Goal: Information Seeking & Learning: Learn about a topic

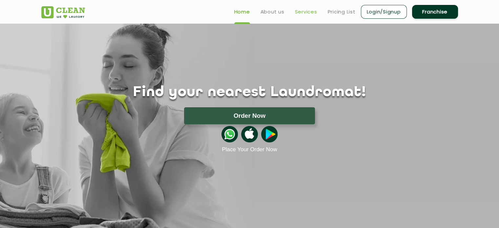
click at [299, 11] on link "Services" at bounding box center [306, 12] width 22 height 8
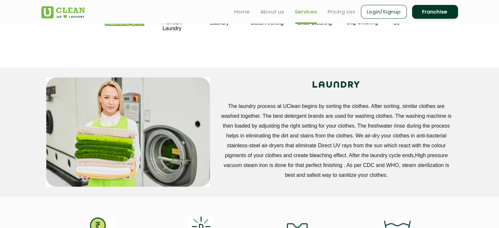
scroll to position [202, 0]
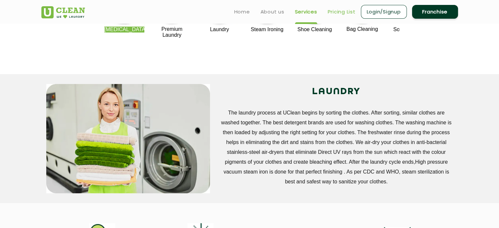
click at [337, 10] on link "Pricing List" at bounding box center [342, 12] width 28 height 8
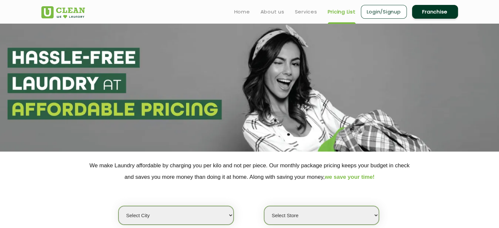
select select "0"
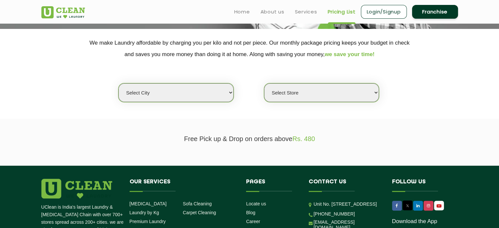
scroll to position [122, 0]
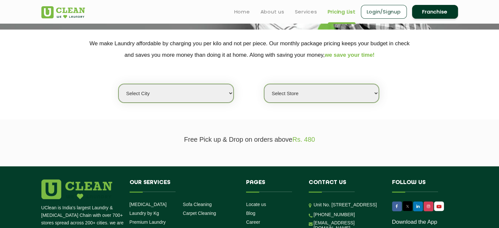
click at [230, 96] on select "Select city [GEOGRAPHIC_DATA] [GEOGRAPHIC_DATA] [GEOGRAPHIC_DATA] [GEOGRAPHIC_D…" at bounding box center [175, 93] width 115 height 19
click at [378, 93] on select "Select Store" at bounding box center [321, 93] width 115 height 19
click at [423, 107] on section "We make Laundry affordable by charging you per kilo and not per piece. Our mont…" at bounding box center [249, 75] width 499 height 90
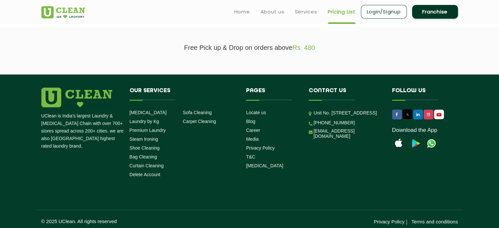
scroll to position [217, 0]
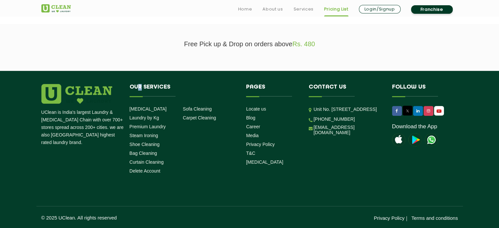
drag, startPoint x: 140, startPoint y: 97, endPoint x: 137, endPoint y: 96, distance: 3.6
click at [137, 96] on li "Our Services [MEDICAL_DATA] Laundry by Kg Premium Laundry Steam Ironing Shoe Cl…" at bounding box center [183, 130] width 117 height 93
click at [137, 96] on h4 "Our Services" at bounding box center [183, 90] width 107 height 12
click at [249, 127] on link "Career" at bounding box center [253, 126] width 14 height 5
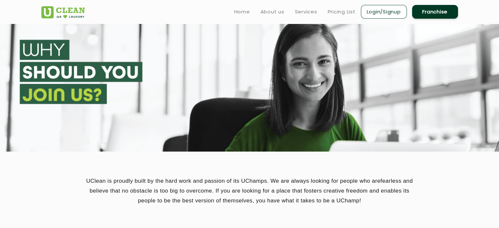
scroll to position [217, 0]
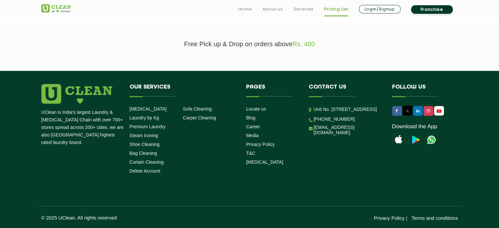
select select "0"
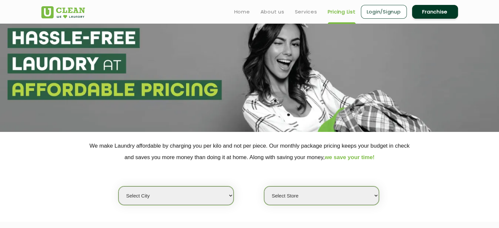
scroll to position [18, 0]
